Goal: Information Seeking & Learning: Check status

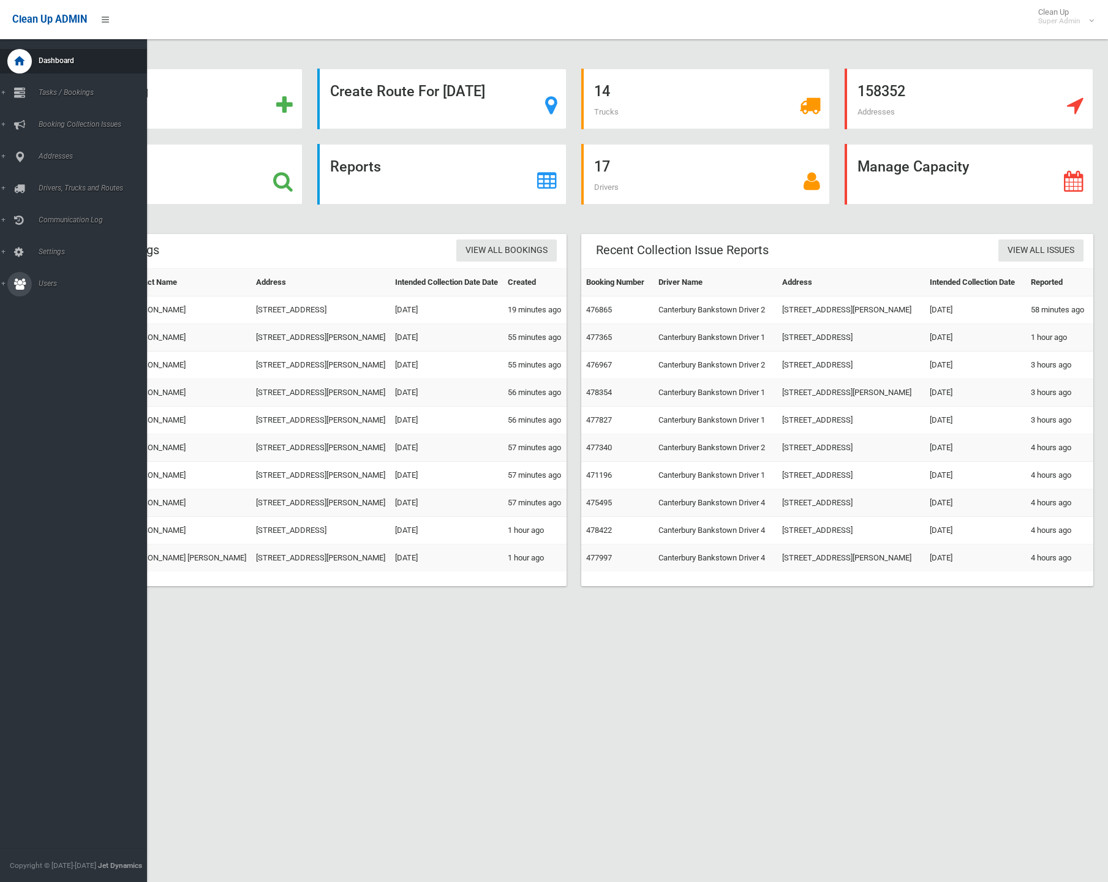
click at [22, 277] on icon at bounding box center [19, 284] width 11 height 24
click at [21, 286] on icon at bounding box center [19, 284] width 11 height 24
click at [20, 288] on icon at bounding box center [19, 284] width 11 height 24
click at [37, 306] on span "All Users" at bounding box center [86, 305] width 102 height 9
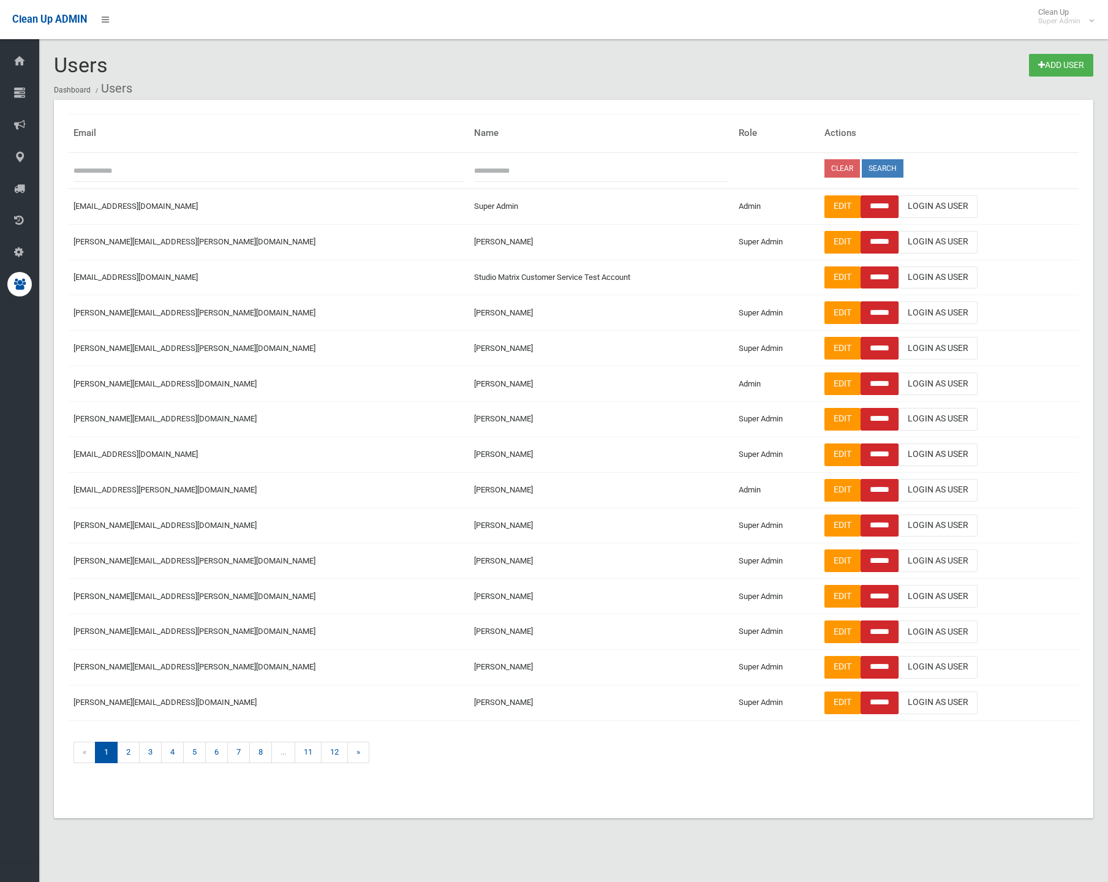
click at [135, 169] on input "text" at bounding box center [268, 170] width 391 height 23
type input "*****"
click at [861, 168] on button "Search" at bounding box center [882, 168] width 42 height 18
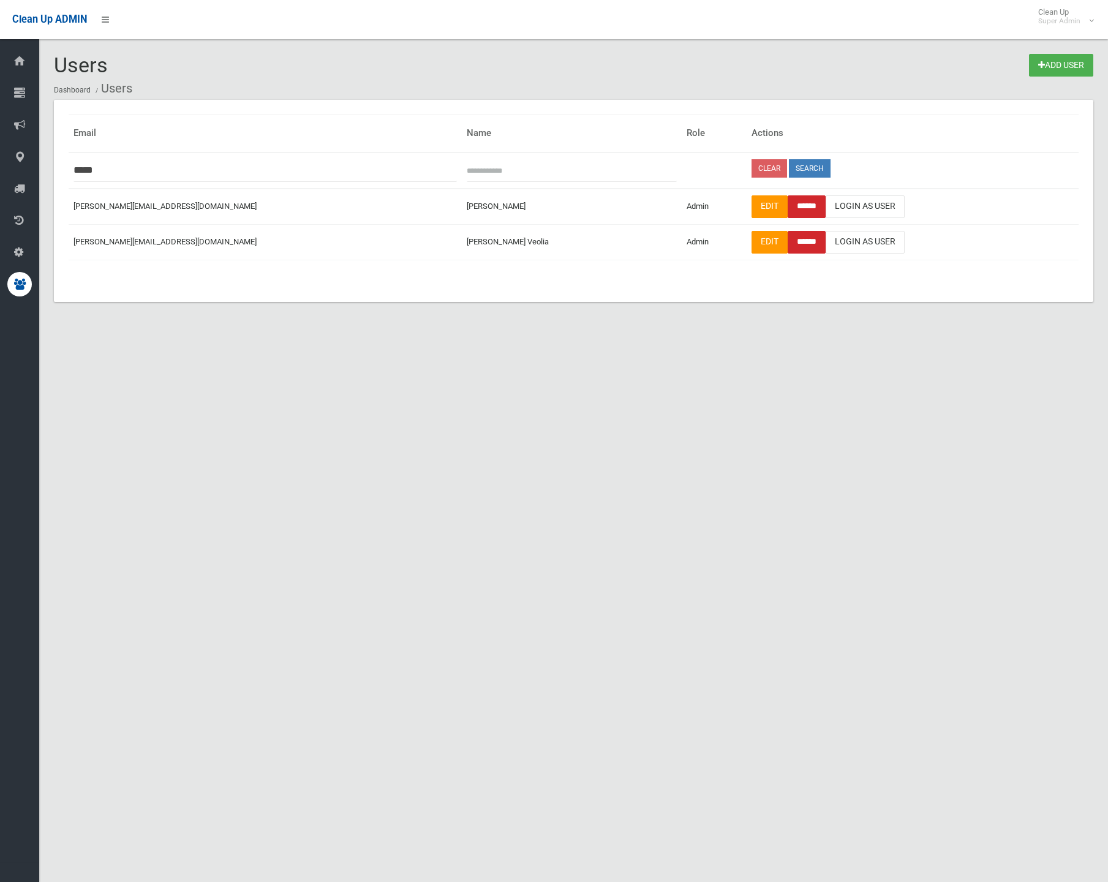
drag, startPoint x: 0, startPoint y: 0, endPoint x: 552, endPoint y: 516, distance: 755.5
click at [552, 516] on div "Users Add User Dashboard Users Email Name Role Actions *****" at bounding box center [554, 456] width 1108 height 882
click at [554, 514] on div "Users Add User Dashboard Users Email Name Role Actions *****" at bounding box center [554, 456] width 1108 height 882
drag, startPoint x: 78, startPoint y: 239, endPoint x: 156, endPoint y: 246, distance: 77.4
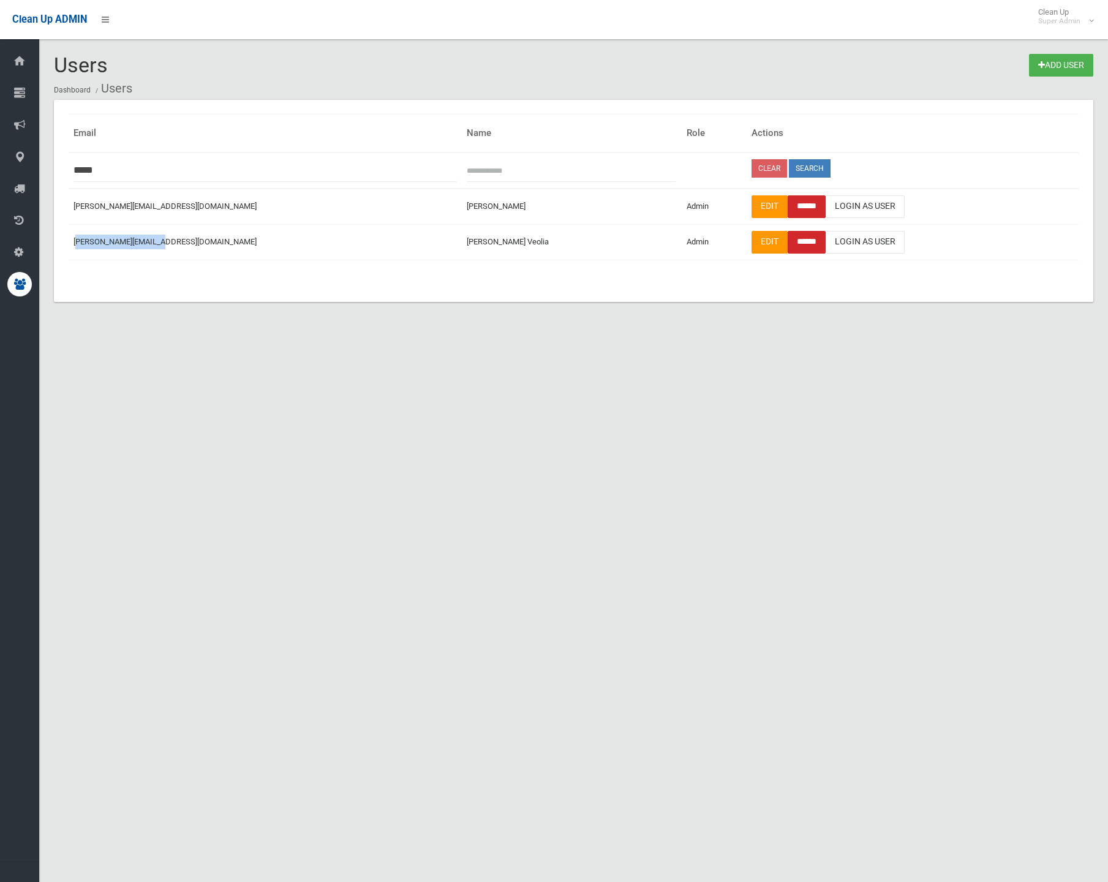
click at [156, 246] on td "chloe.bittman.ext@veolia.com" at bounding box center [265, 242] width 393 height 36
click at [129, 241] on td "chloe.bittman.ext@veolia.com" at bounding box center [265, 242] width 393 height 36
click at [142, 257] on td "chloe.bittman.ext@veolia.com" at bounding box center [265, 242] width 393 height 36
drag, startPoint x: 124, startPoint y: 241, endPoint x: 135, endPoint y: 243, distance: 11.8
click at [135, 243] on td "chloe.bittman.ext@veolia.com" at bounding box center [265, 242] width 393 height 36
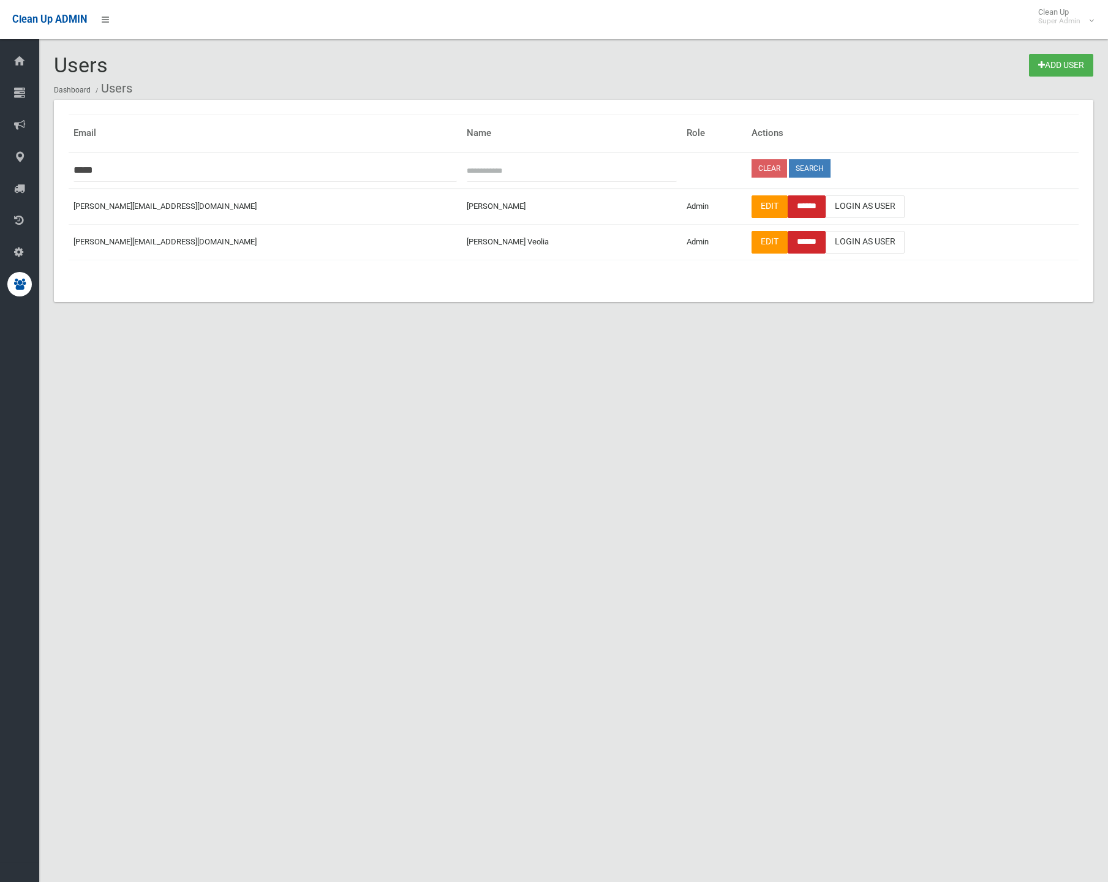
click at [197, 271] on td at bounding box center [574, 266] width 1010 height 13
click at [819, 276] on div "Email Name Role Actions ***** Clear Search chloe.gillette@cbcity.nsw.gov.au Adm…" at bounding box center [573, 201] width 1039 height 202
click at [825, 238] on link "Login As User" at bounding box center [864, 242] width 79 height 23
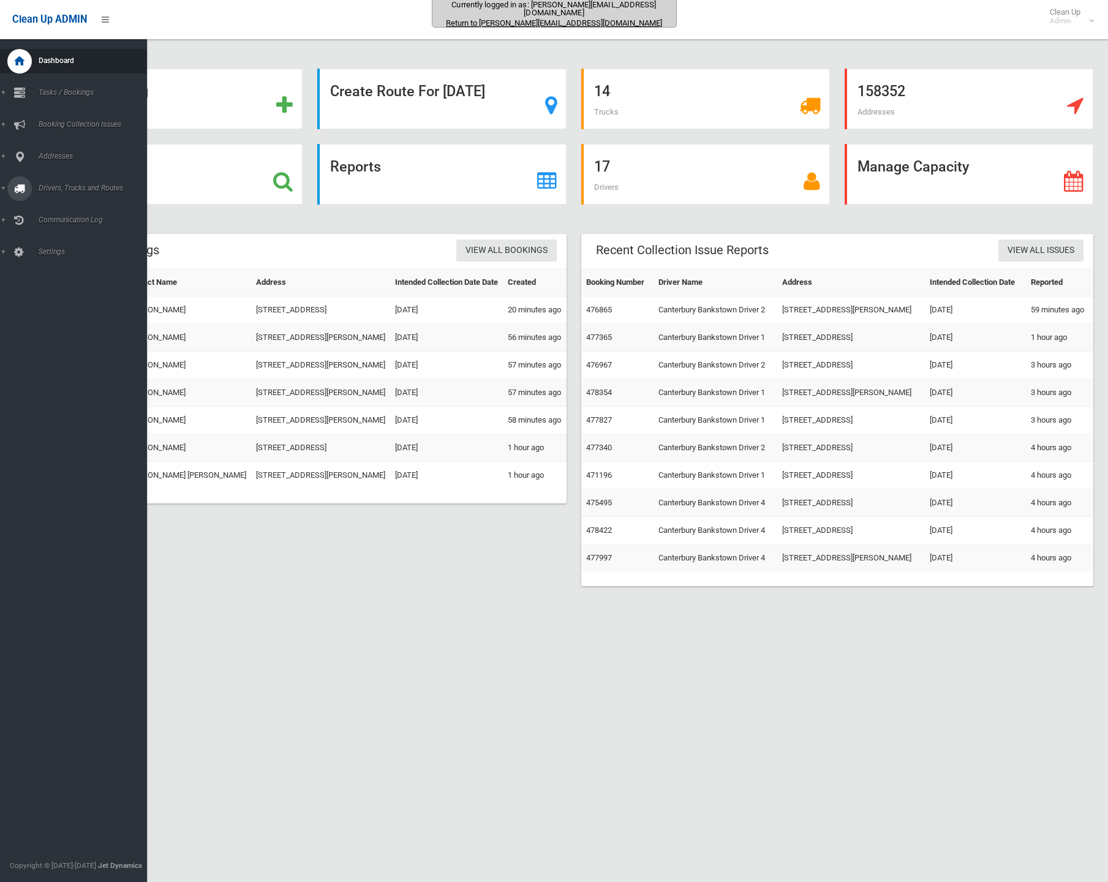
click at [15, 189] on icon at bounding box center [19, 188] width 11 height 24
click at [56, 258] on span "Routes" at bounding box center [86, 261] width 102 height 9
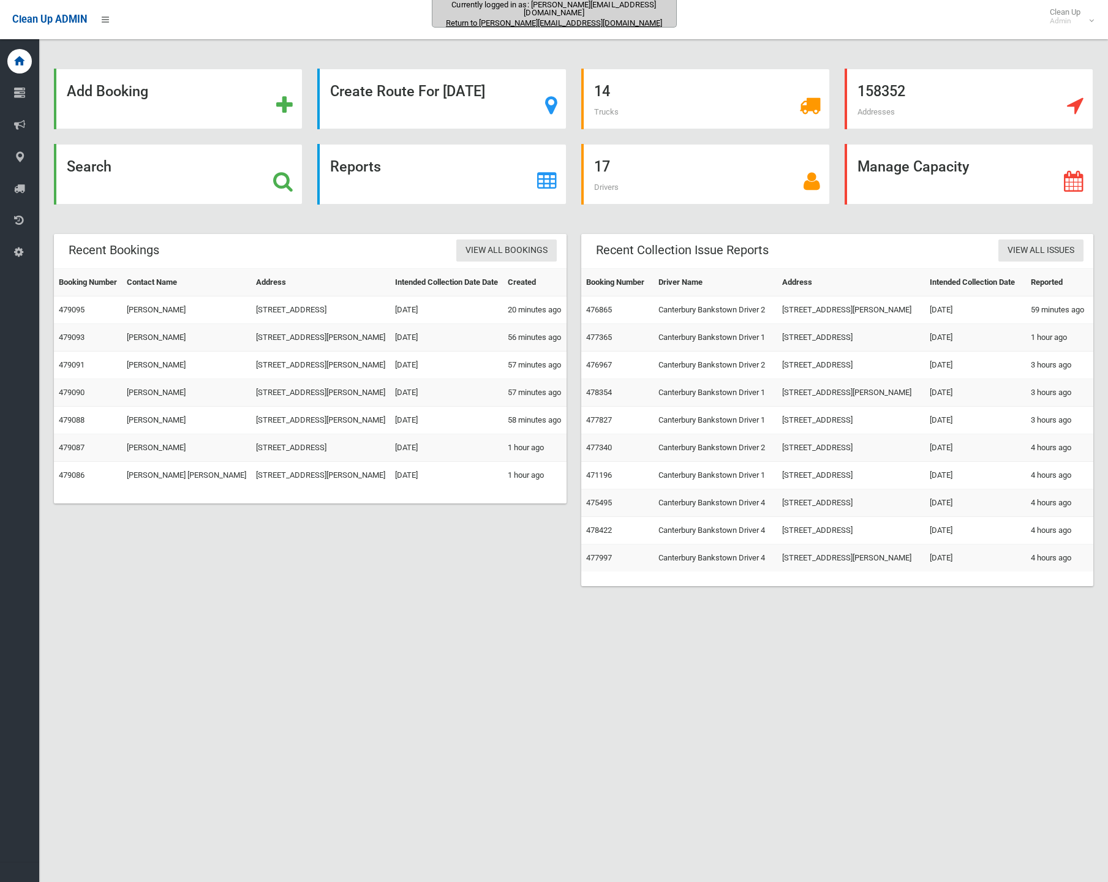
click at [479, 601] on div "Recent Bookings View All Bookings Booking Number Contact Name Address Intended …" at bounding box center [574, 417] width 1054 height 367
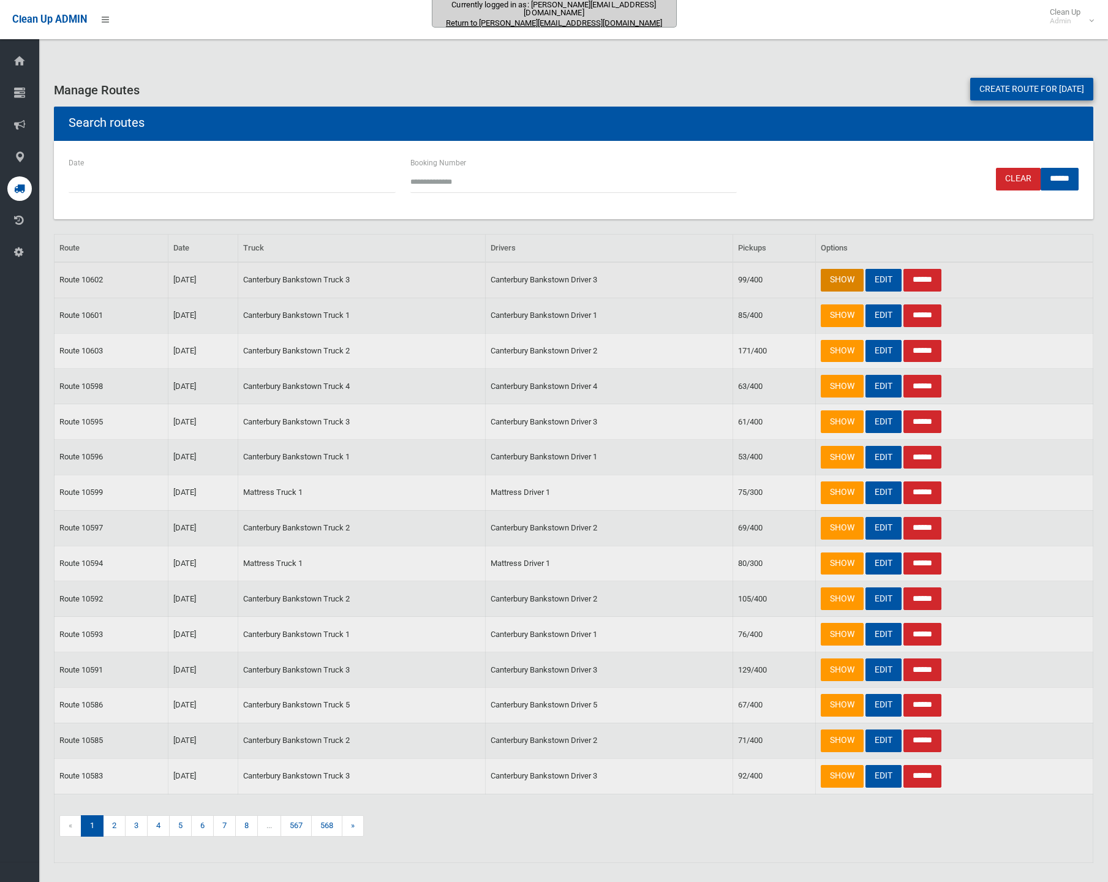
click at [838, 281] on link "SHOW" at bounding box center [841, 280] width 43 height 23
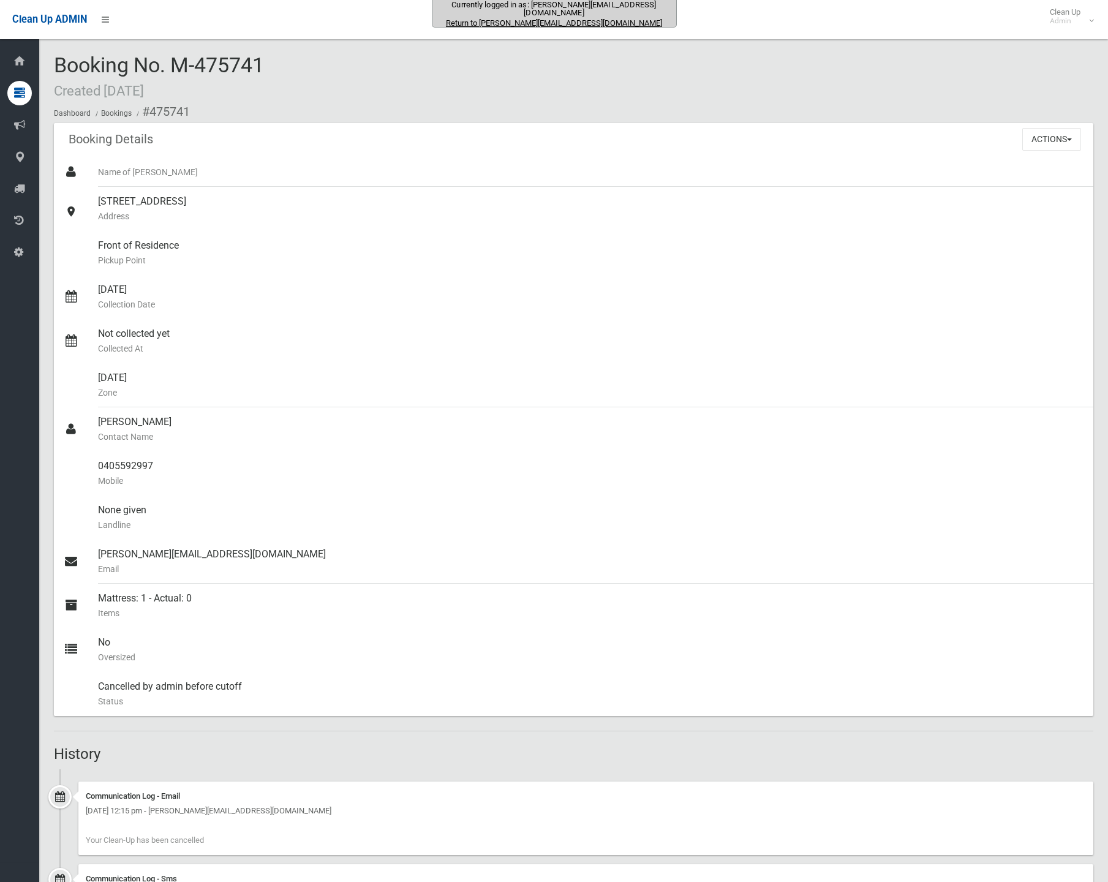
click at [562, 85] on div "Booking No. M-475741 Created 25/07/2025 Dashboard Bookings #475741" at bounding box center [573, 88] width 1039 height 69
click at [403, 62] on div "Booking No. M-475741 Created 25/07/2025 Dashboard Bookings #475741" at bounding box center [573, 88] width 1039 height 69
drag, startPoint x: 171, startPoint y: 67, endPoint x: 198, endPoint y: 71, distance: 26.7
click at [198, 71] on span "Booking No. M-475741 Created 25/07/2025" at bounding box center [159, 77] width 210 height 48
click at [442, 92] on div "Booking No. M-475741 Created 25/07/2025 Dashboard Bookings #475741" at bounding box center [573, 88] width 1039 height 69
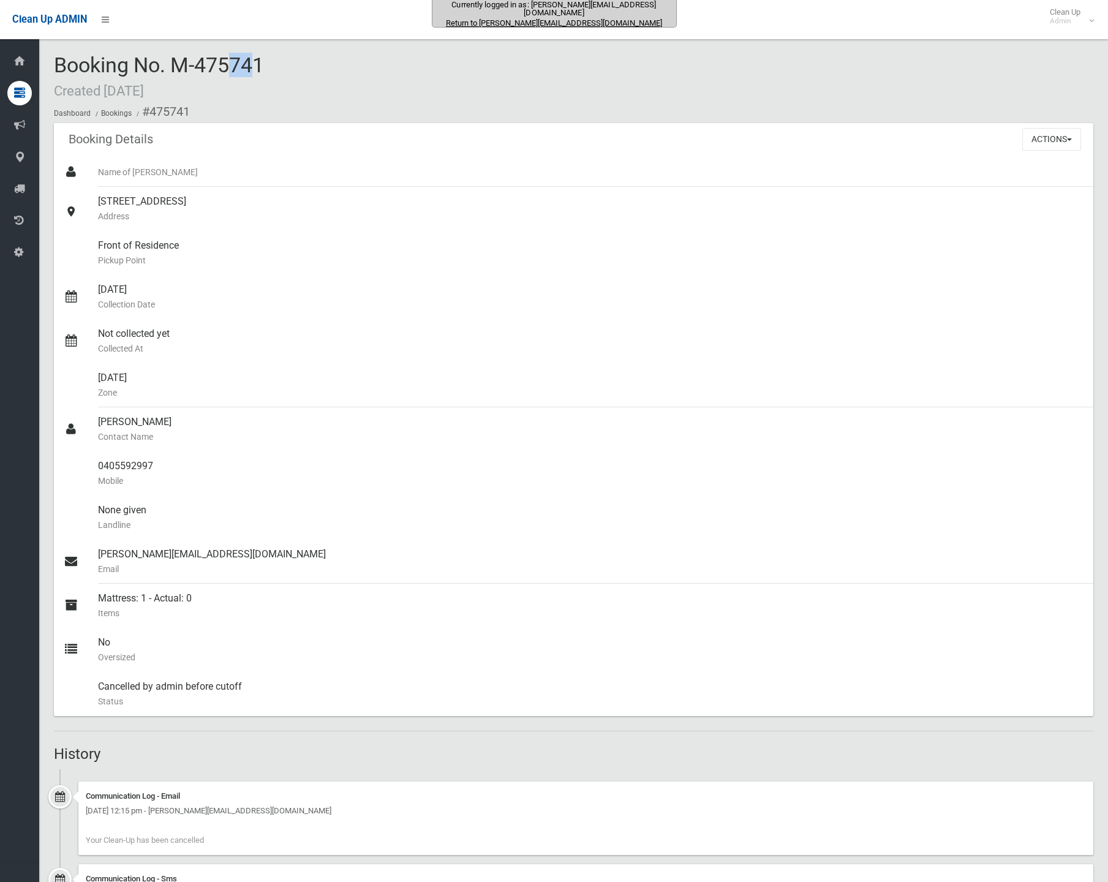
drag, startPoint x: 171, startPoint y: 67, endPoint x: 195, endPoint y: 70, distance: 24.1
click at [195, 70] on span "Booking No. M-475741 Created 25/07/2025" at bounding box center [159, 77] width 210 height 48
click at [395, 80] on div "Booking No. M-475741 Created 25/07/2025 Dashboard Bookings #475741" at bounding box center [573, 88] width 1039 height 69
click at [351, 96] on div "Booking No. M-475741 Created 25/07/2025 Dashboard Bookings #475741" at bounding box center [573, 88] width 1039 height 69
drag, startPoint x: 174, startPoint y: 72, endPoint x: 200, endPoint y: 69, distance: 26.6
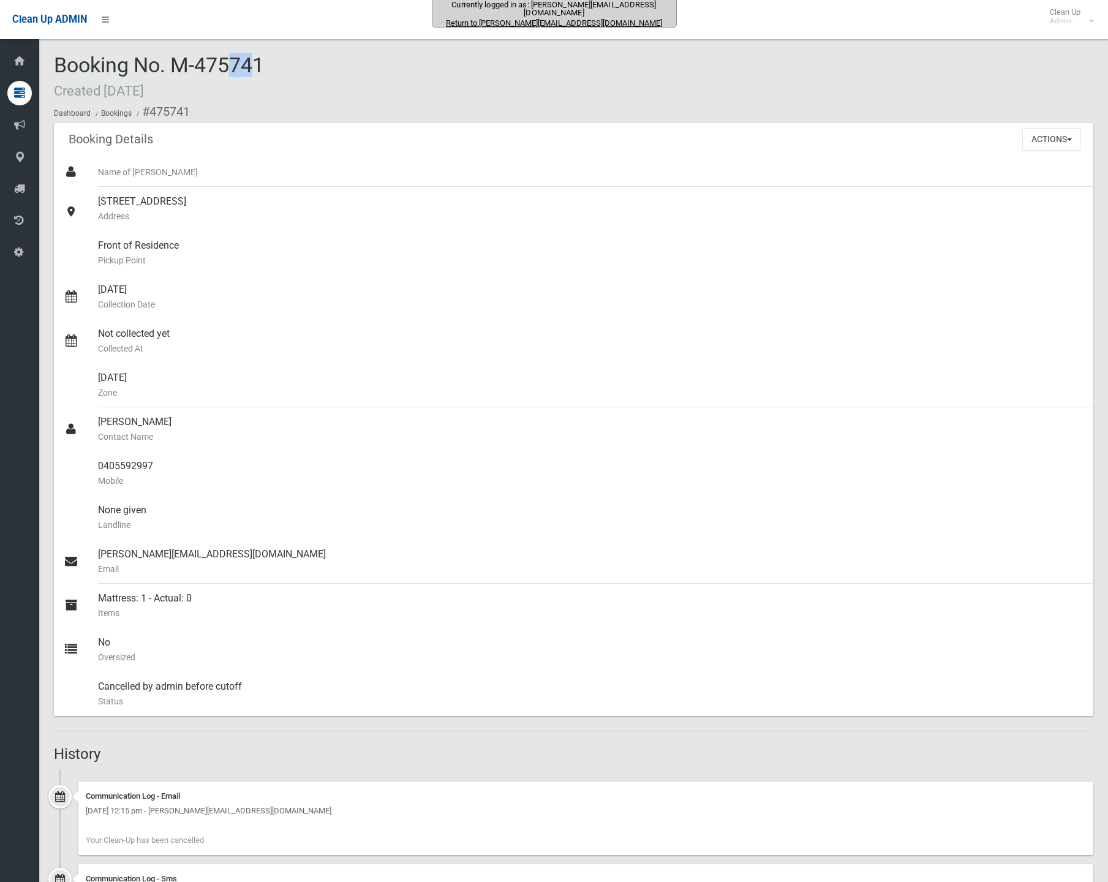
click at [200, 69] on span "Booking No. M-475741 Created 25/07/2025" at bounding box center [159, 77] width 210 height 48
click at [351, 85] on div "Booking No. M-475741 Created 25/07/2025 Dashboard Bookings #475741" at bounding box center [573, 88] width 1039 height 69
drag, startPoint x: 181, startPoint y: 62, endPoint x: 196, endPoint y: 66, distance: 15.1
click at [196, 66] on span "Booking No. M-475741 Created 25/07/2025" at bounding box center [159, 77] width 210 height 48
click at [362, 67] on div "Booking No. M-475741 Created 25/07/2025 Dashboard Bookings #475741" at bounding box center [573, 88] width 1039 height 69
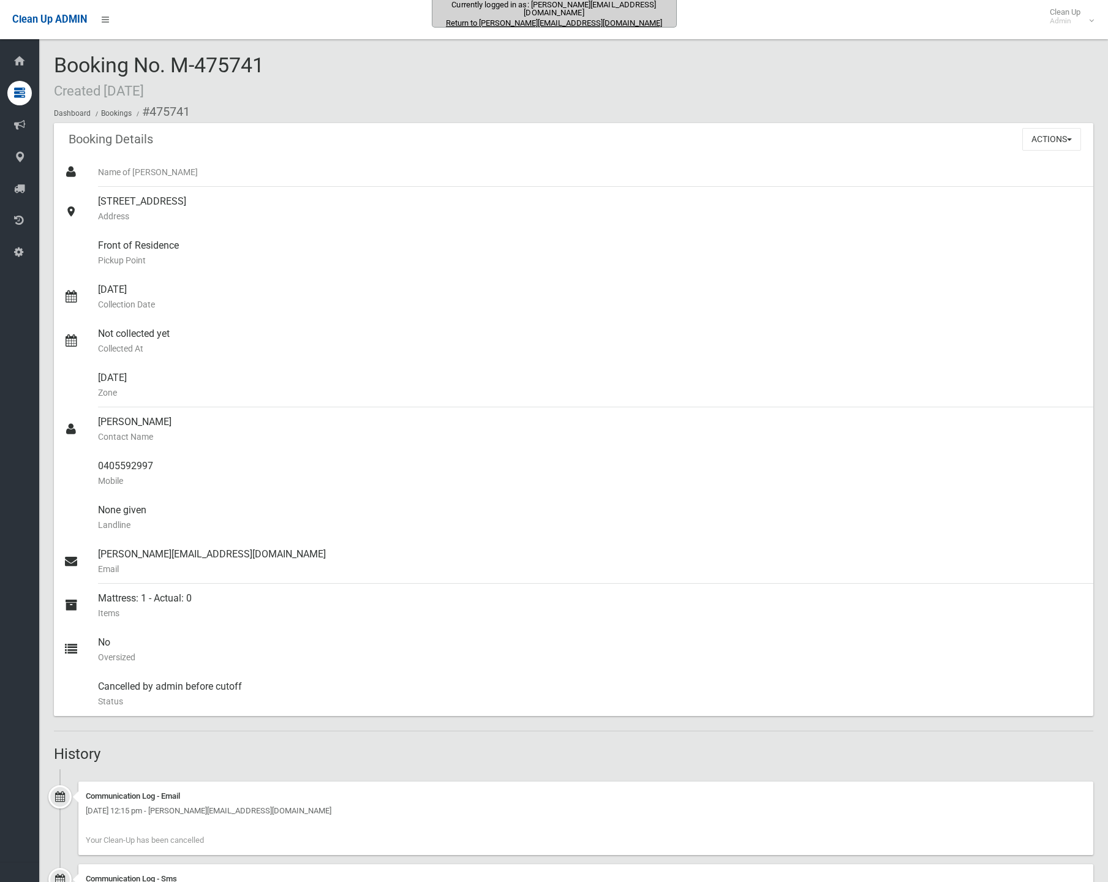
click at [187, 63] on span "Booking No. M-475741 Created 25/07/2025" at bounding box center [159, 77] width 210 height 48
click at [461, 81] on div "Booking No. M-475741 Created 25/07/2025 Dashboard Bookings #475741" at bounding box center [573, 88] width 1039 height 69
drag, startPoint x: 190, startPoint y: 58, endPoint x: 178, endPoint y: 59, distance: 12.3
click at [178, 59] on span "Booking No. M-475741 Created 25/07/2025" at bounding box center [159, 77] width 210 height 48
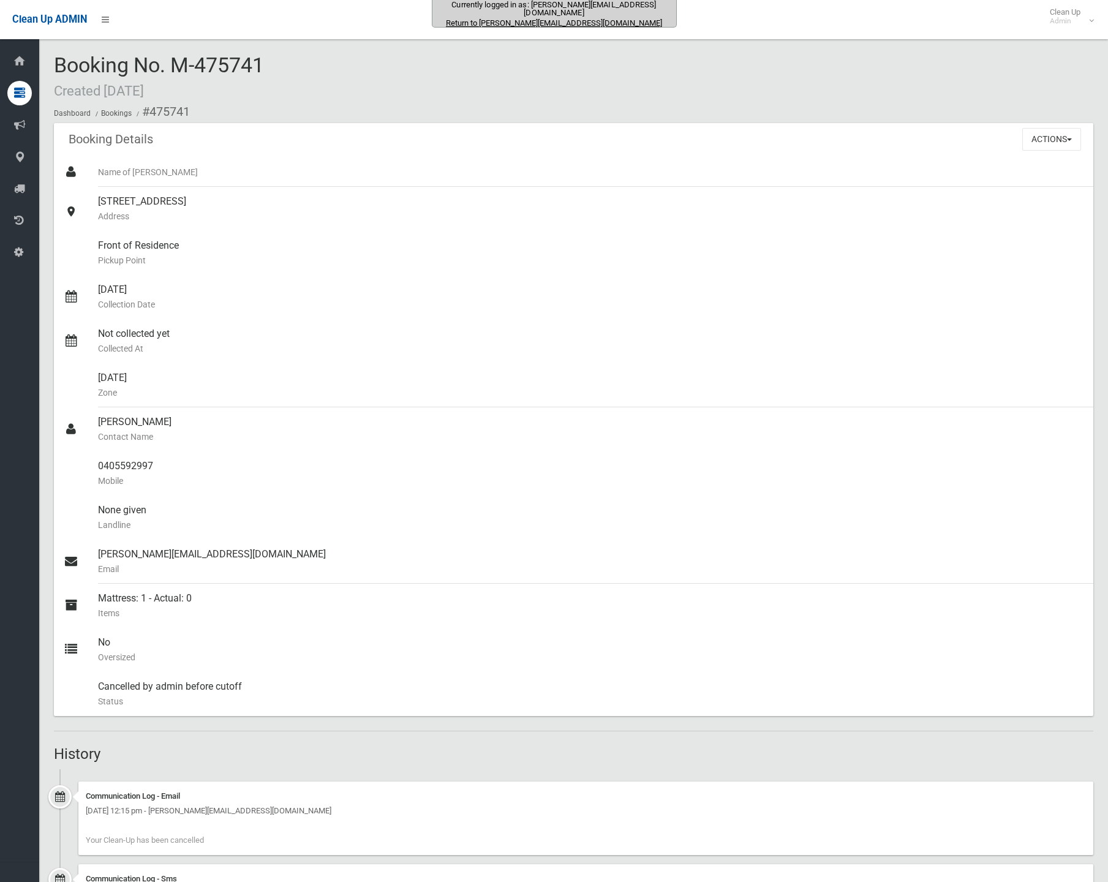
click at [271, 70] on div "Booking No. M-475741 Created 25/07/2025 Dashboard Bookings #475741" at bounding box center [573, 88] width 1039 height 69
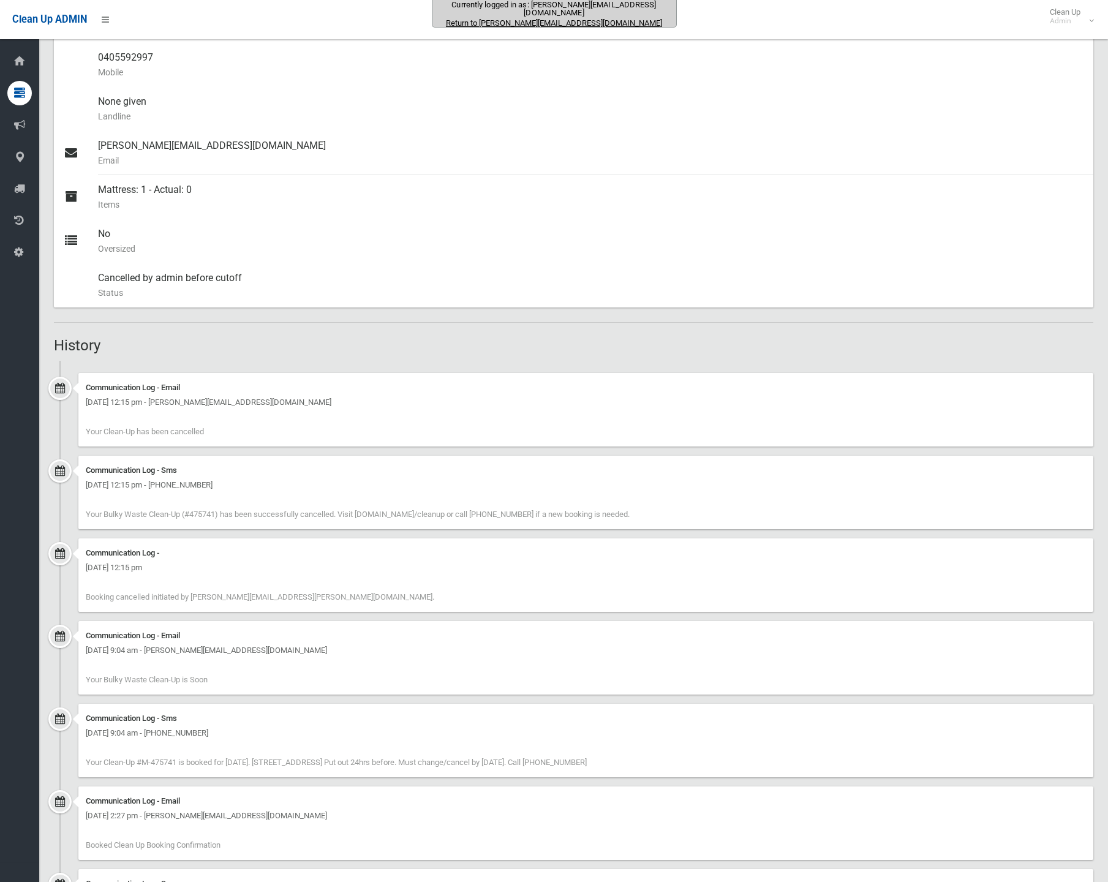
scroll to position [500, 0]
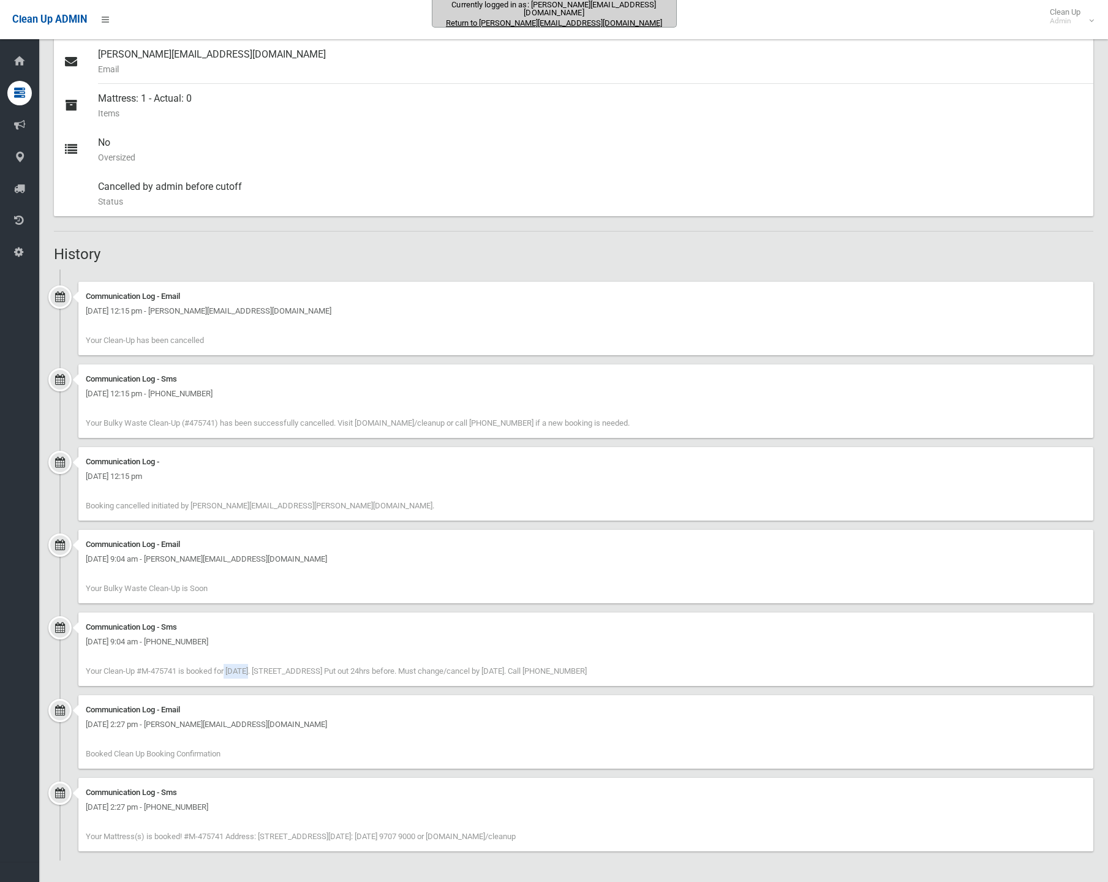
drag, startPoint x: 150, startPoint y: 672, endPoint x: 178, endPoint y: 671, distance: 27.6
click at [178, 671] on span "Your Clean-Up #M-475741 is booked for 12/08/25. 8 Clapham Road, REGENTS PARK NS…" at bounding box center [336, 670] width 501 height 9
click at [338, 633] on div "Communication Log - Sms Thursday 7th August 2025 - 9:04 am - +61405592997 Your …" at bounding box center [585, 648] width 1015 height 73
click at [343, 656] on div "Communication Log - Sms Thursday 7th August 2025 - 9:04 am - +61405592997 Your …" at bounding box center [585, 648] width 1015 height 73
click at [197, 424] on span "Your Bulky Waste Clean-Up (#475741) has been successfully cancelled. Visit cb.c…" at bounding box center [358, 422] width 544 height 9
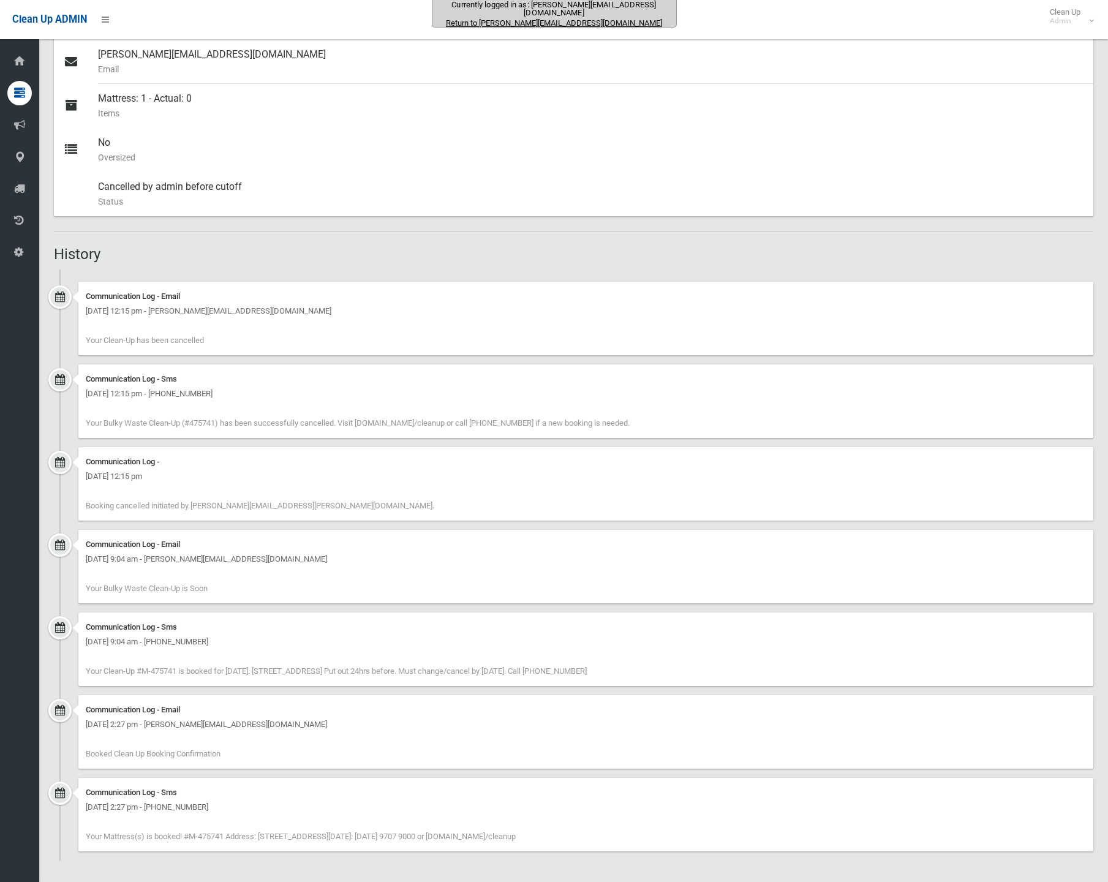
click at [196, 423] on span "Your Bulky Waste Clean-Up (#475741) has been successfully cancelled. Visit cb.c…" at bounding box center [358, 422] width 544 height 9
drag, startPoint x: 193, startPoint y: 421, endPoint x: 233, endPoint y: 419, distance: 39.8
click at [233, 419] on span "Your Bulky Waste Clean-Up (#475741) has been successfully cancelled. Visit cb.c…" at bounding box center [358, 422] width 544 height 9
click at [438, 299] on div "Communication Log - Email" at bounding box center [586, 296] width 1000 height 15
drag, startPoint x: 189, startPoint y: 421, endPoint x: 217, endPoint y: 422, distance: 28.2
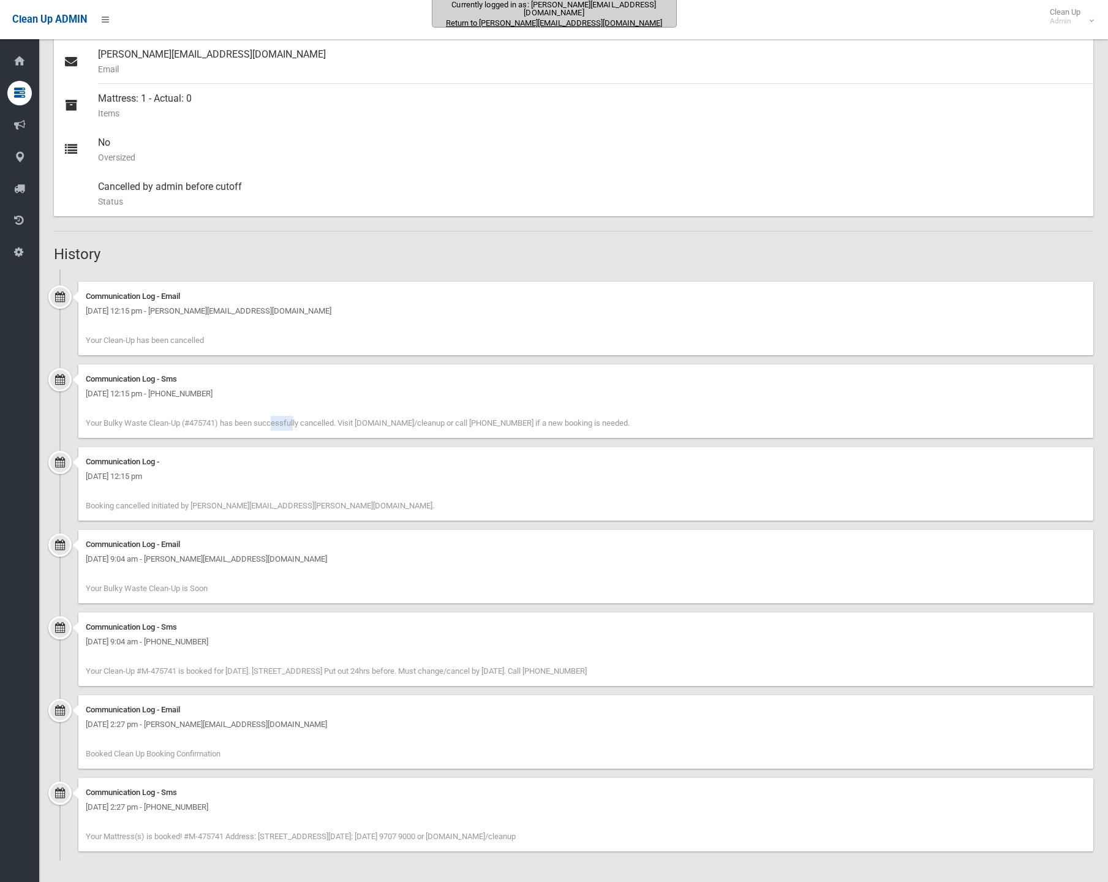
click at [217, 422] on span "Your Bulky Waste Clean-Up (#475741) has been successfully cancelled. Visit cb.c…" at bounding box center [358, 422] width 544 height 9
click at [388, 255] on h2 "History" at bounding box center [573, 254] width 1039 height 16
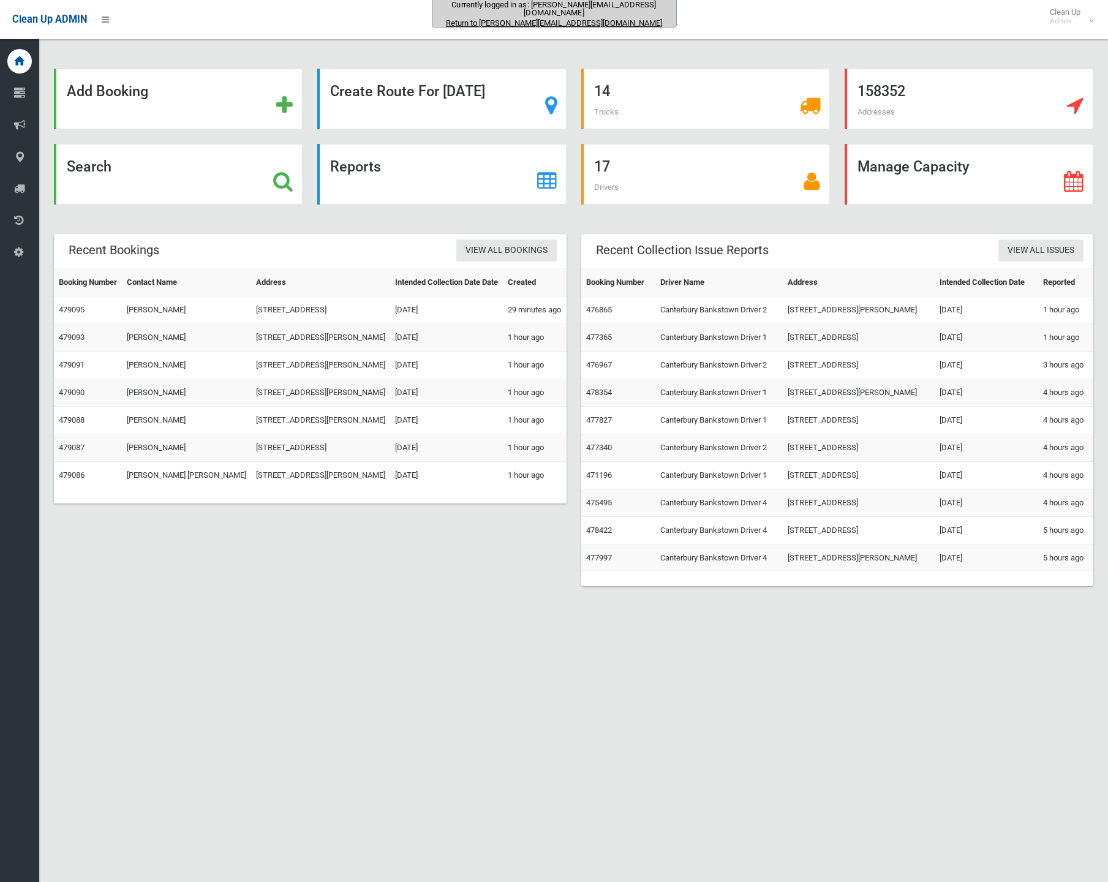
click at [409, 601] on div "Recent Bookings View All Bookings Booking Number Contact Name Address Intended …" at bounding box center [574, 417] width 1054 height 367
click at [177, 351] on td "[PERSON_NAME]" at bounding box center [186, 338] width 129 height 28
click at [176, 351] on td "[PERSON_NAME]" at bounding box center [186, 338] width 129 height 28
click at [175, 351] on td "[PERSON_NAME]" at bounding box center [186, 338] width 129 height 28
click at [135, 351] on td "[PERSON_NAME]" at bounding box center [186, 338] width 129 height 28
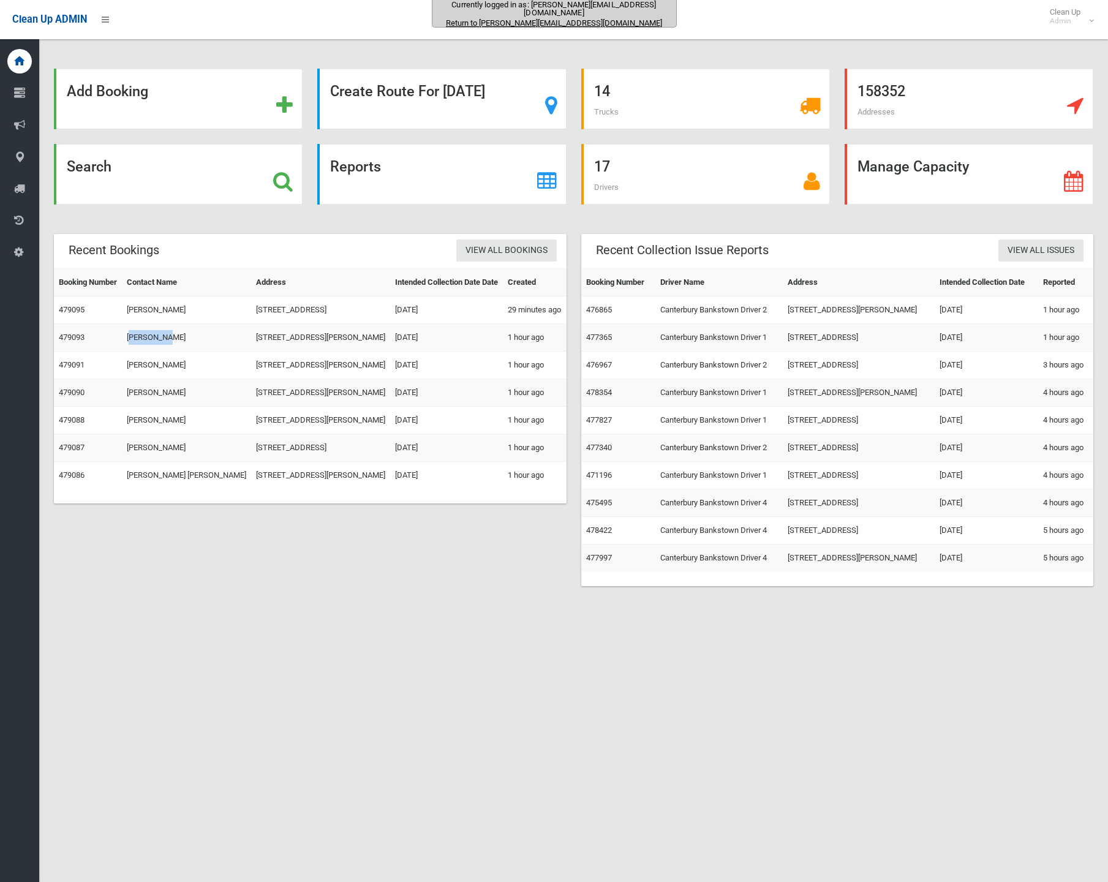
click at [135, 351] on td "[PERSON_NAME]" at bounding box center [186, 338] width 129 height 28
click at [308, 601] on div "Recent Bookings View All Bookings Booking Number Contact Name Address Intended …" at bounding box center [574, 417] width 1054 height 367
click at [184, 351] on td "[PERSON_NAME]" at bounding box center [186, 338] width 129 height 28
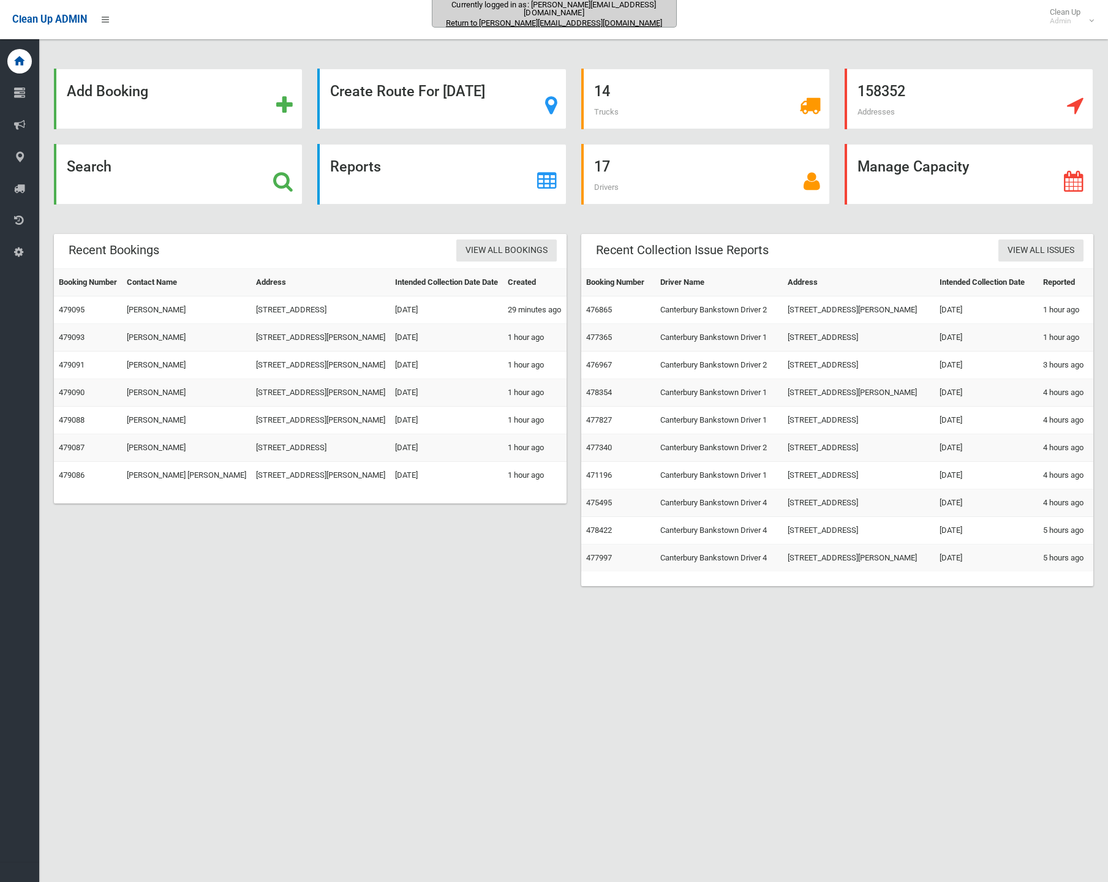
click at [128, 351] on td "[PERSON_NAME]" at bounding box center [186, 338] width 129 height 28
click at [129, 351] on td "[PERSON_NAME]" at bounding box center [186, 338] width 129 height 28
click at [487, 813] on div "Add Booking Create Route For [DATE] 14 Trucks 158352 Addresses Search Reports 1…" at bounding box center [554, 456] width 1108 height 882
drag, startPoint x: 128, startPoint y: 366, endPoint x: 185, endPoint y: 367, distance: 57.0
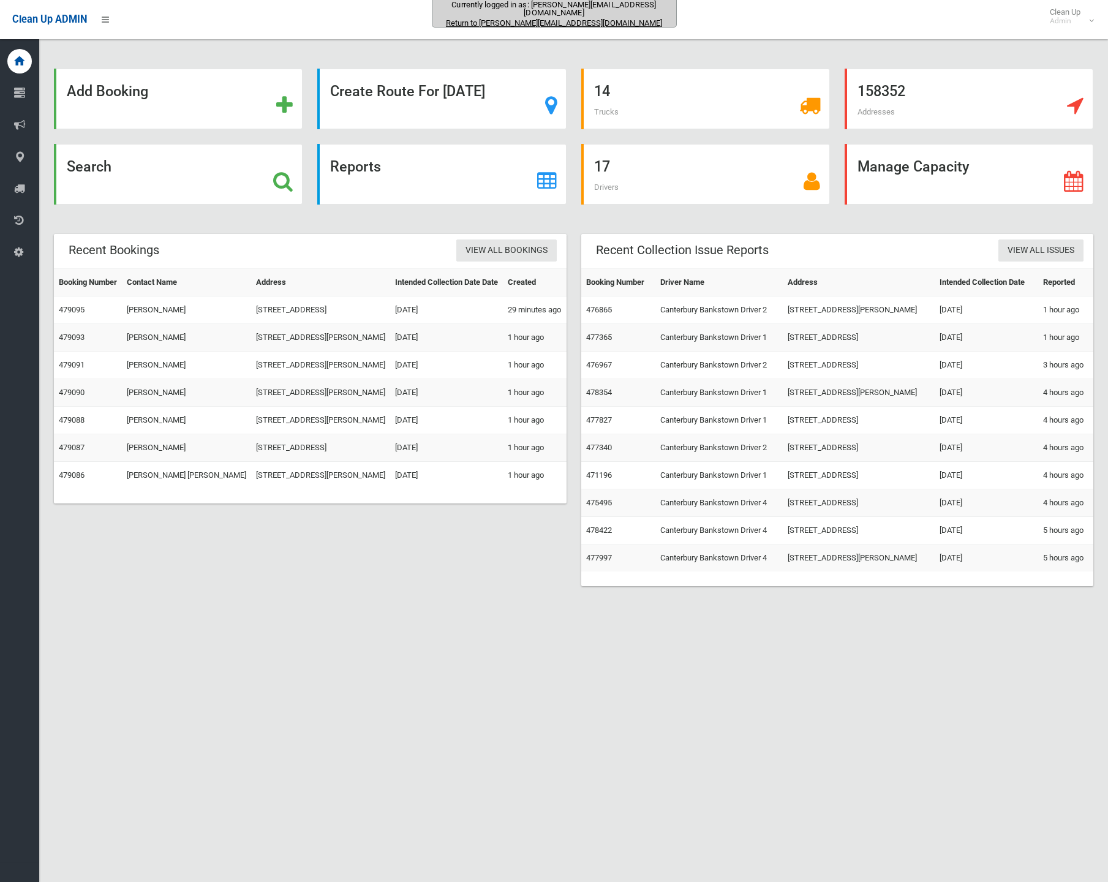
click at [187, 351] on td "[PERSON_NAME]" at bounding box center [186, 338] width 129 height 28
click at [415, 601] on div "Recent Bookings View All Bookings Booking Number Contact Name Address Intended …" at bounding box center [574, 417] width 1054 height 367
click at [434, 601] on div "Recent Bookings View All Bookings Booking Number Contact Name Address Intended …" at bounding box center [574, 417] width 1054 height 367
click at [495, 250] on link "View All Bookings" at bounding box center [506, 250] width 100 height 23
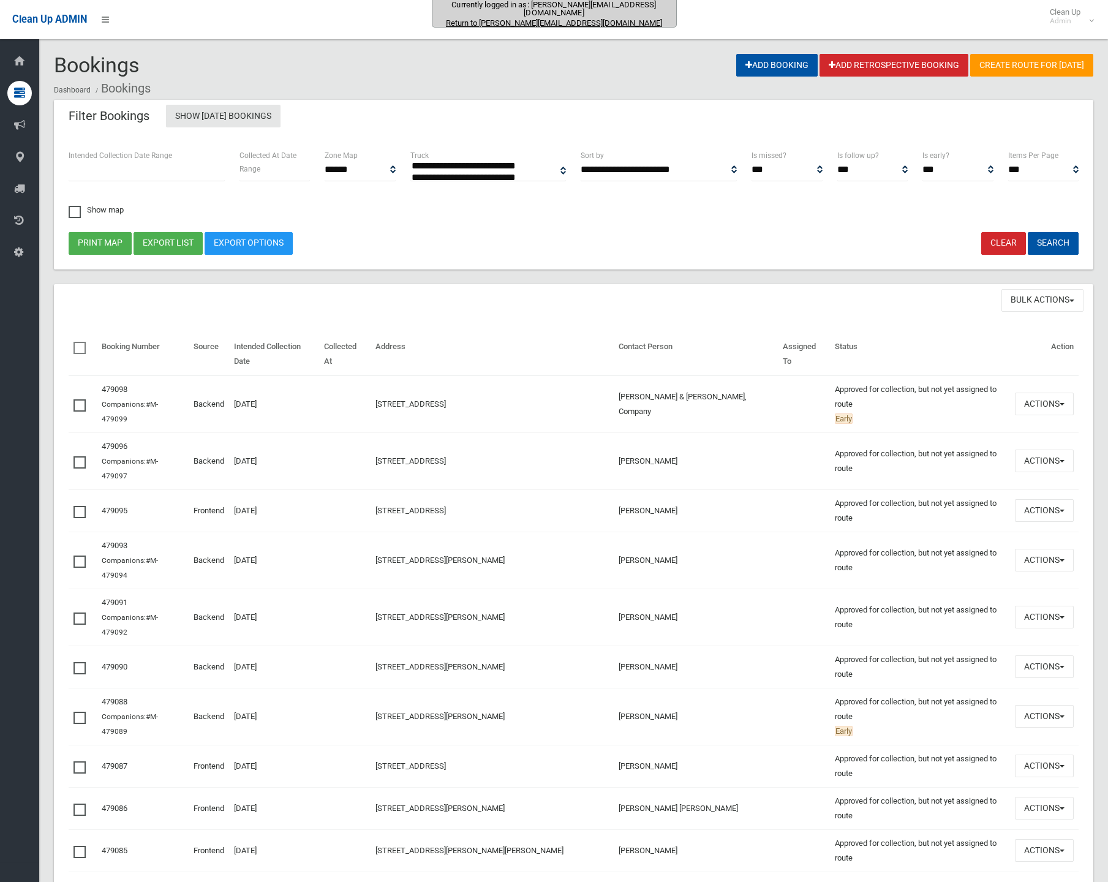
select select
